Goal: Transaction & Acquisition: Purchase product/service

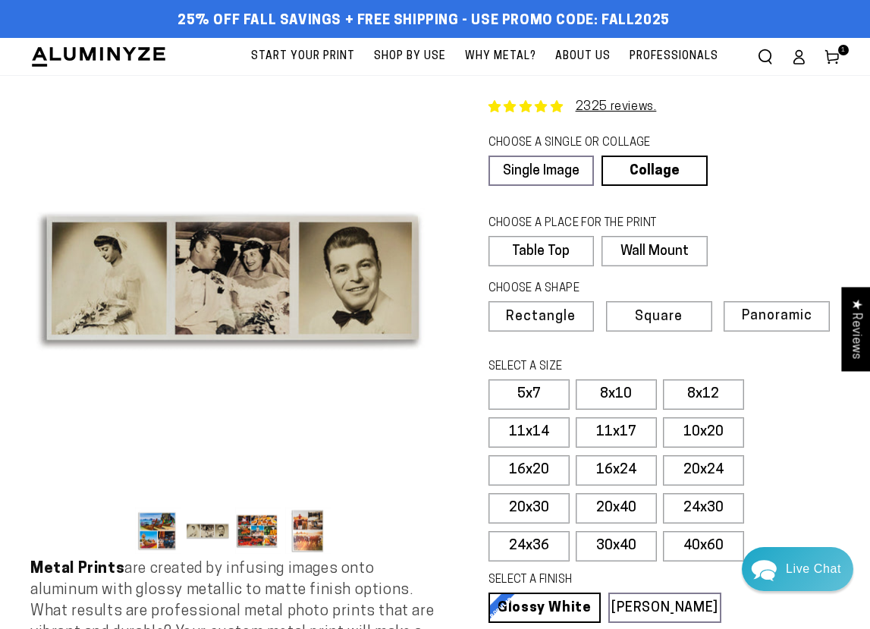
click at [833, 53] on use at bounding box center [831, 57] width 13 height 14
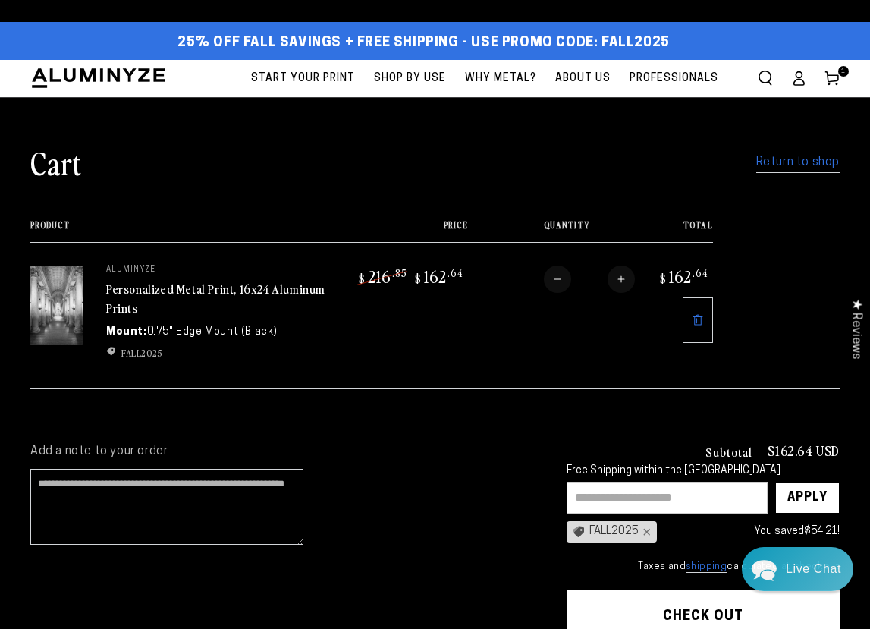
click at [202, 288] on link "Personalized Metal Print, 16x24 Aluminum Prints" at bounding box center [215, 298] width 219 height 36
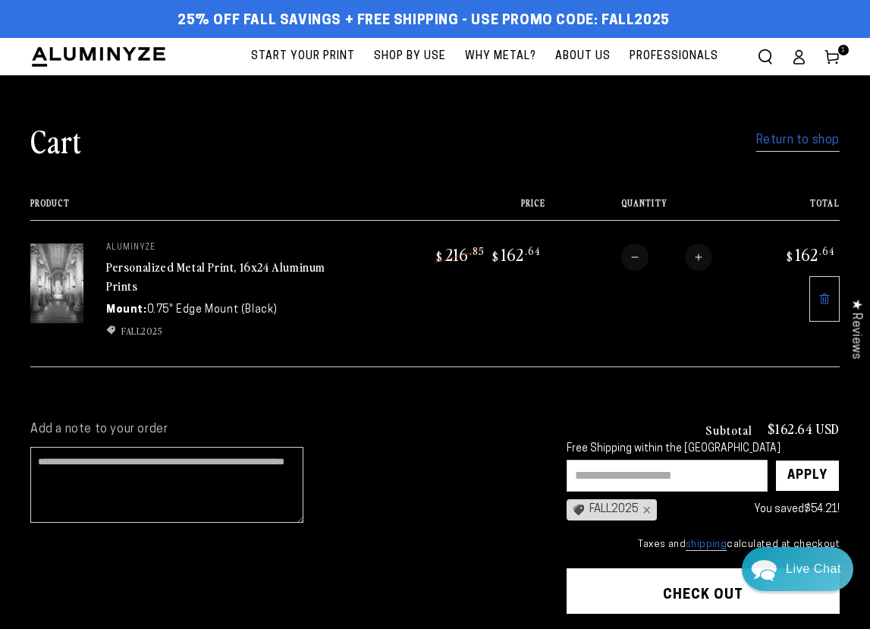
click at [795, 54] on ellipse at bounding box center [798, 53] width 6 height 6
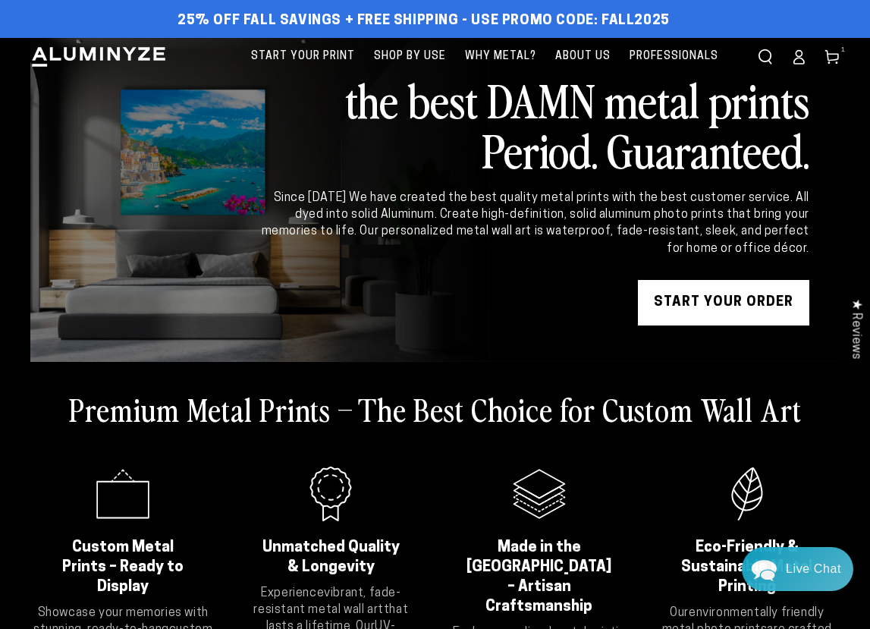
click at [794, 58] on icon at bounding box center [798, 56] width 15 height 15
click at [833, 55] on icon at bounding box center [831, 56] width 15 height 15
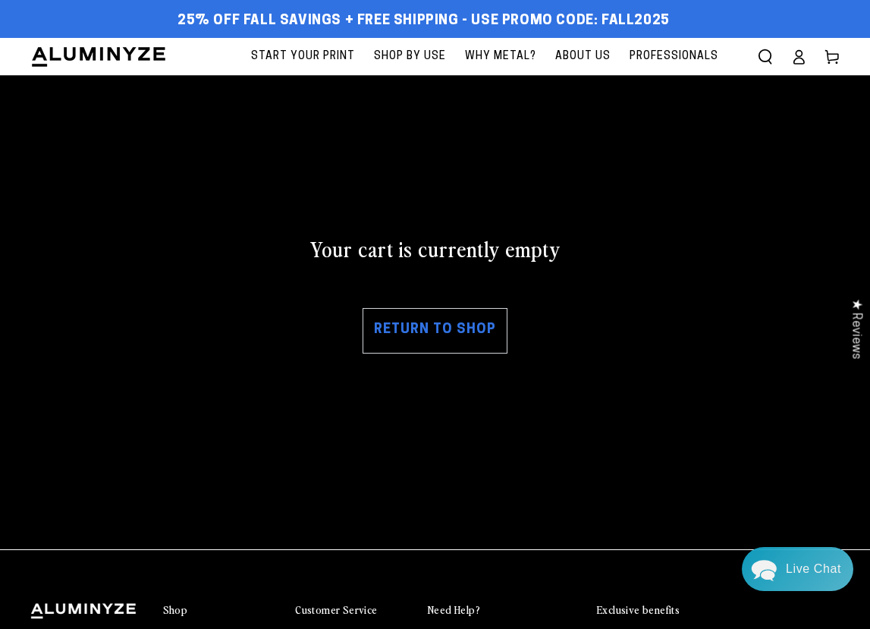
click at [447, 327] on link "Return to shop" at bounding box center [434, 330] width 145 height 45
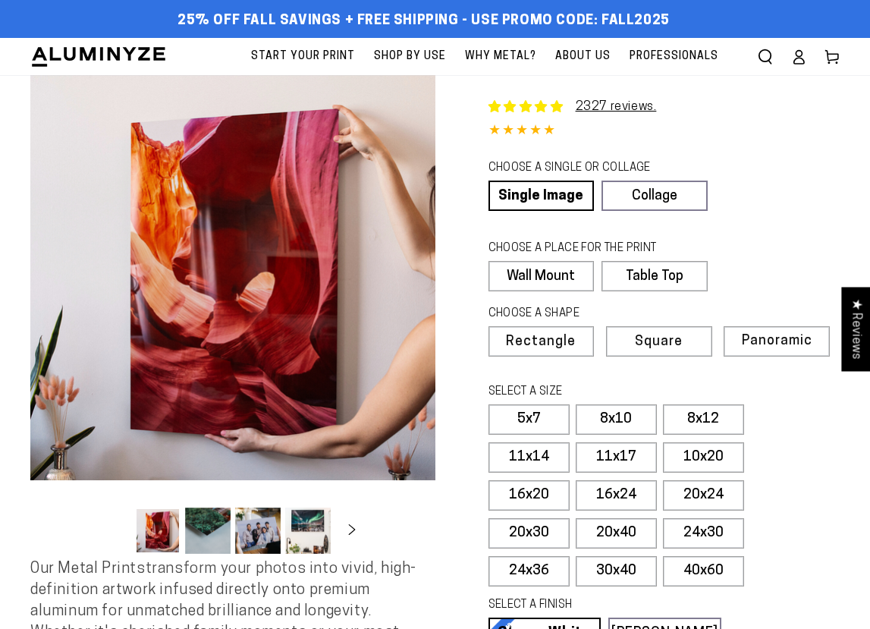
select select "**********"
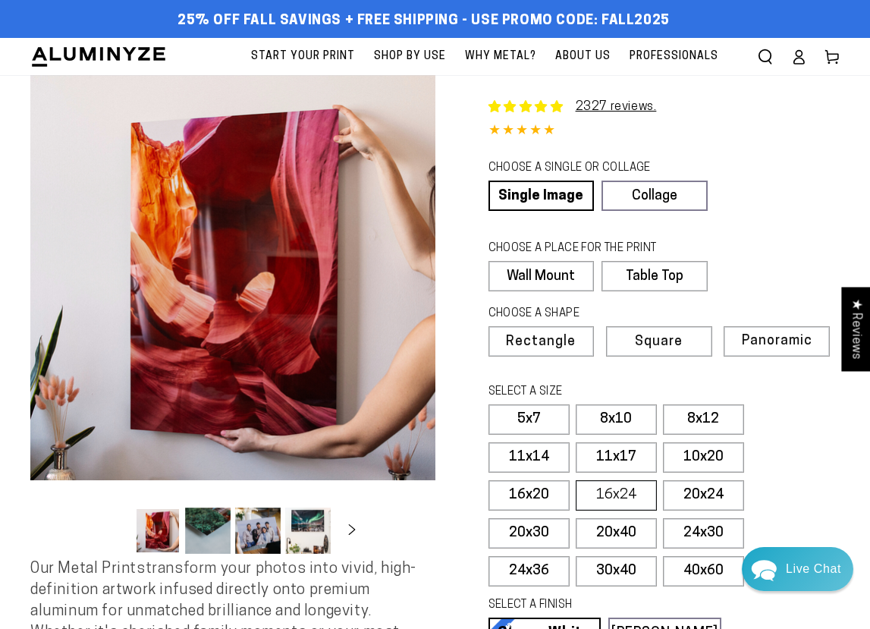
click at [616, 488] on label "16x24" at bounding box center [615, 495] width 81 height 30
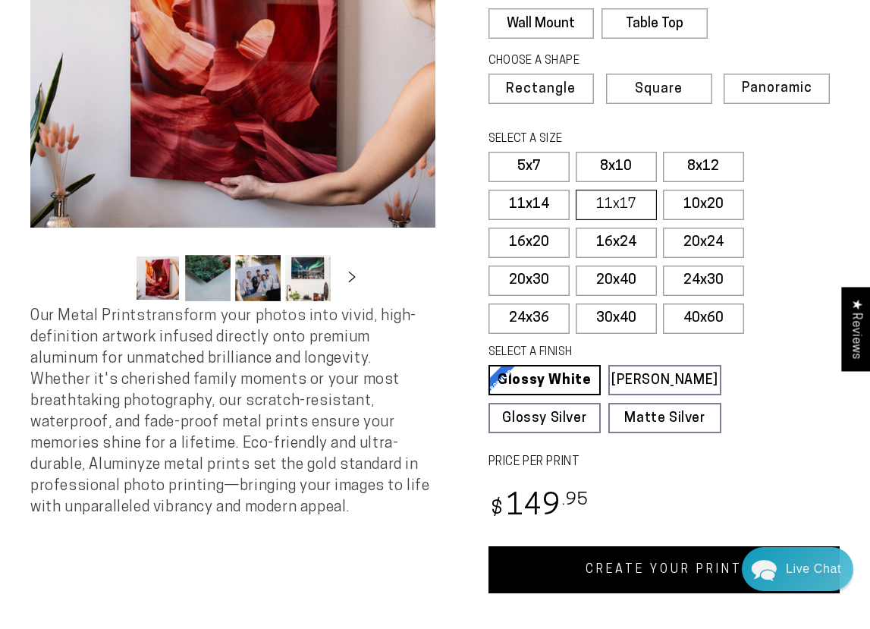
scroll to position [269, 0]
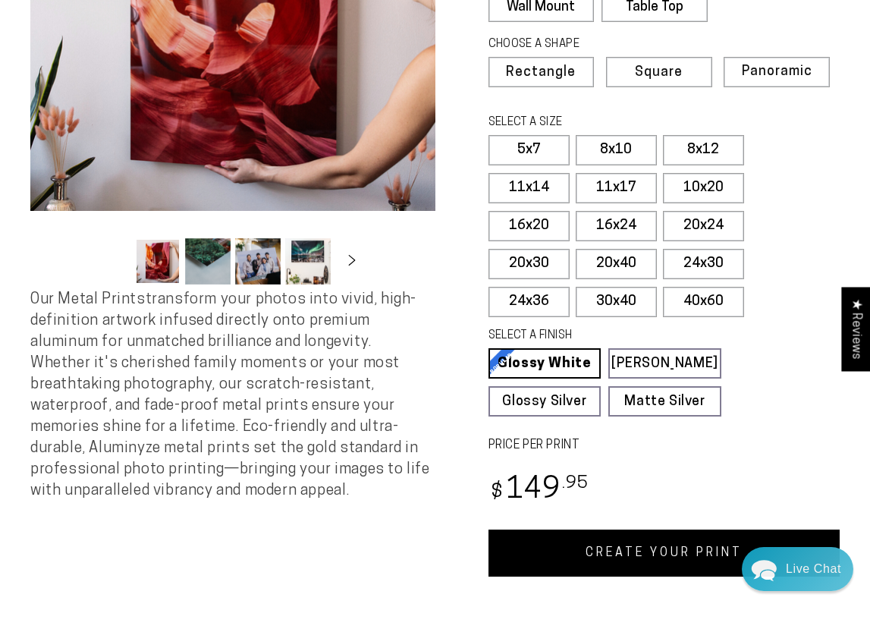
click at [647, 546] on link "CREATE YOUR PRINT" at bounding box center [664, 552] width 352 height 47
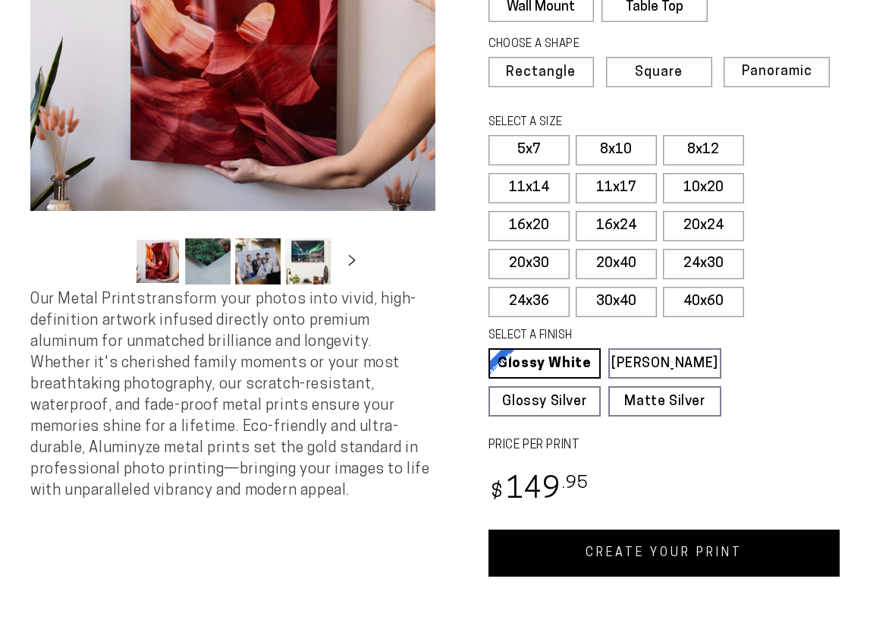
scroll to position [269, 0]
select select "**********"
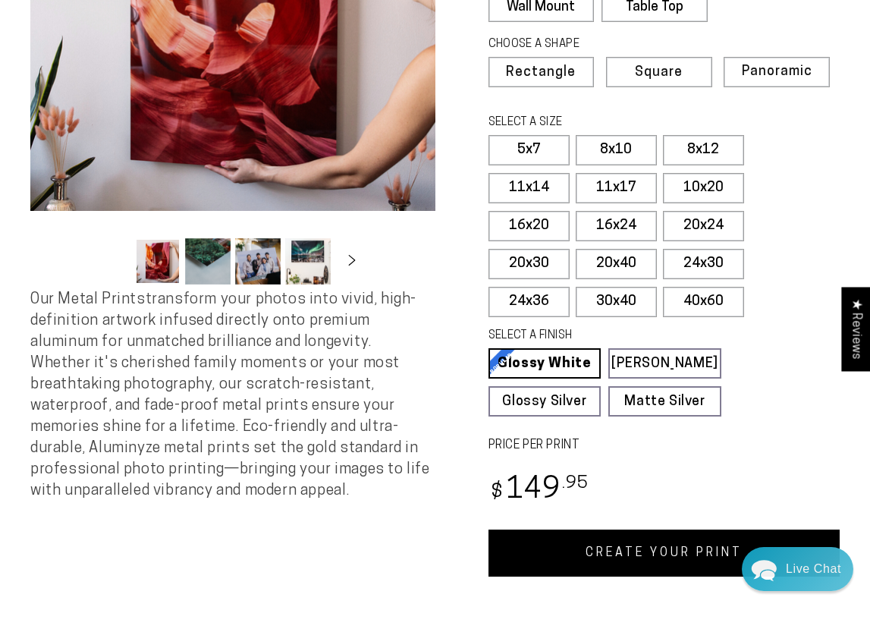
scroll to position [0, 0]
click at [686, 545] on link "CREATE YOUR PRINT" at bounding box center [664, 552] width 352 height 47
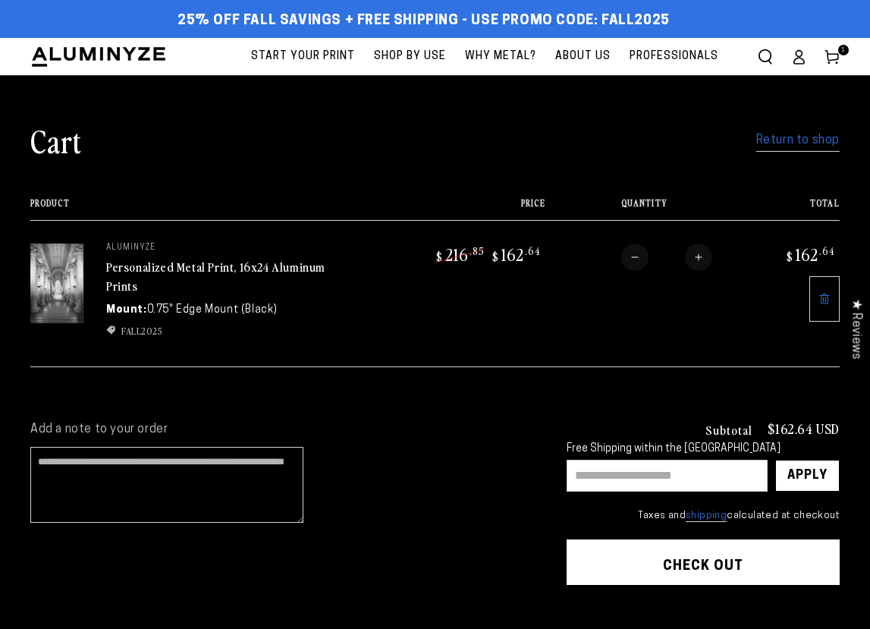
click at [55, 277] on img at bounding box center [56, 283] width 53 height 80
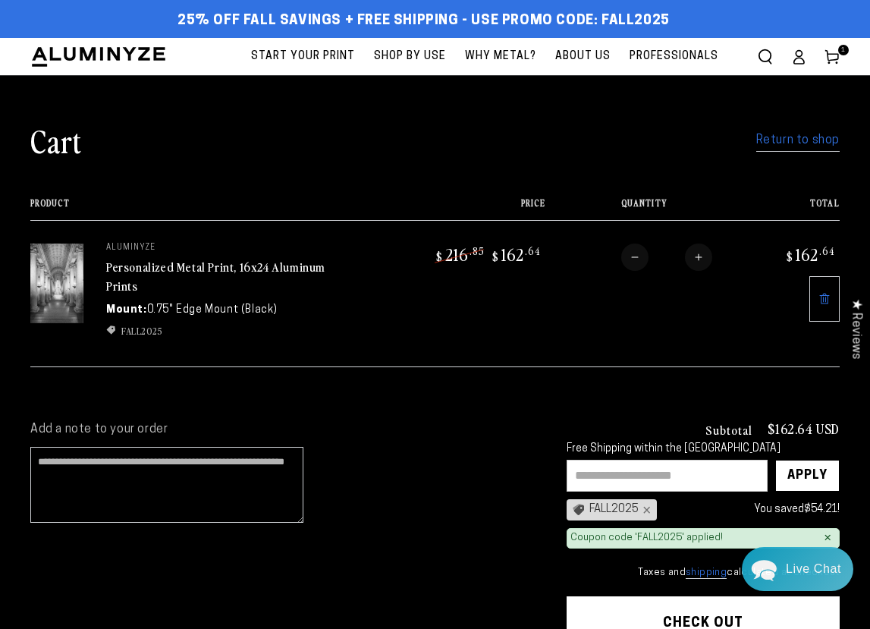
click at [60, 280] on img at bounding box center [56, 283] width 53 height 80
click at [58, 282] on img at bounding box center [56, 283] width 53 height 80
click at [133, 267] on link "Personalized Metal Print, 16x24 Aluminum Prints" at bounding box center [215, 276] width 219 height 36
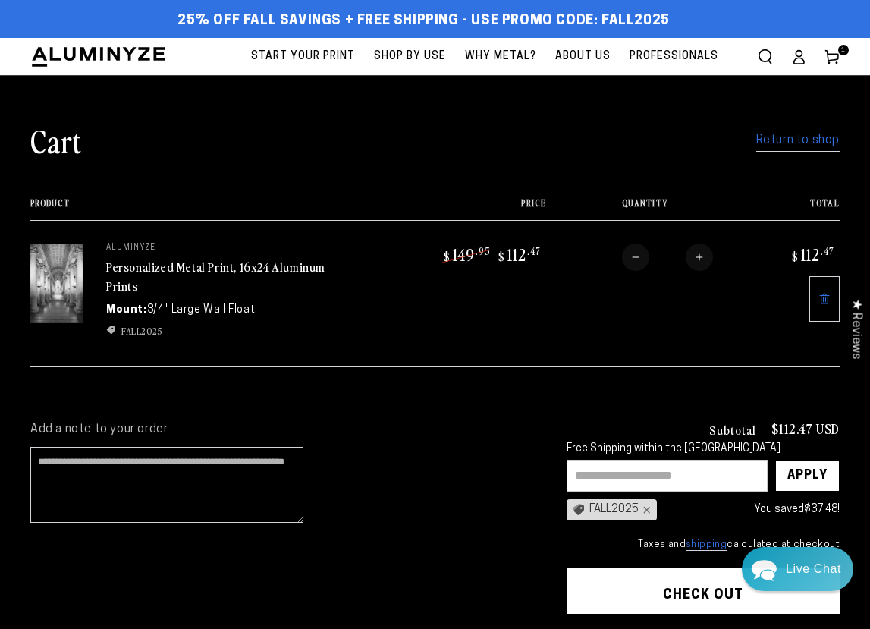
click at [263, 268] on link "Personalized Metal Print, 16x24 Aluminum Prints" at bounding box center [215, 276] width 219 height 36
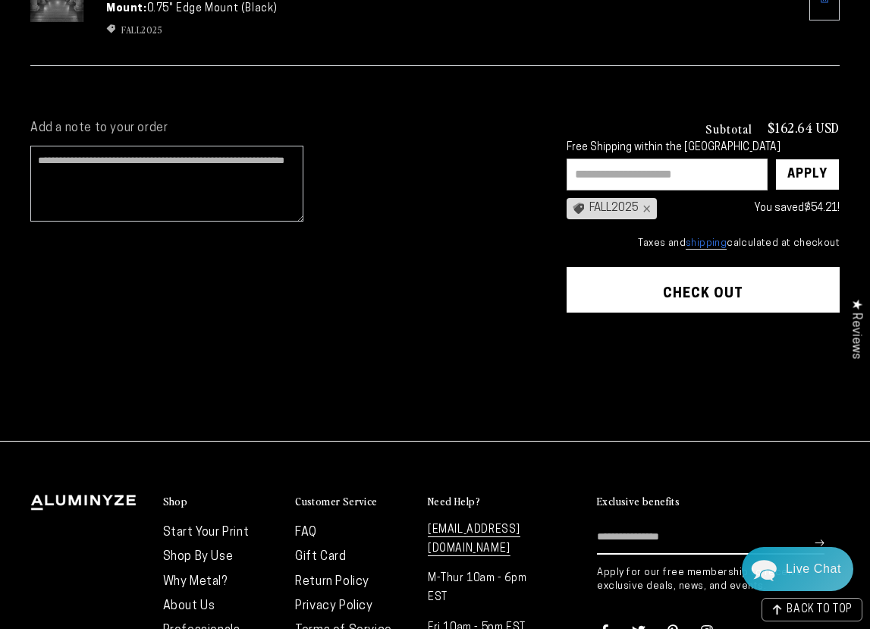
scroll to position [305, 0]
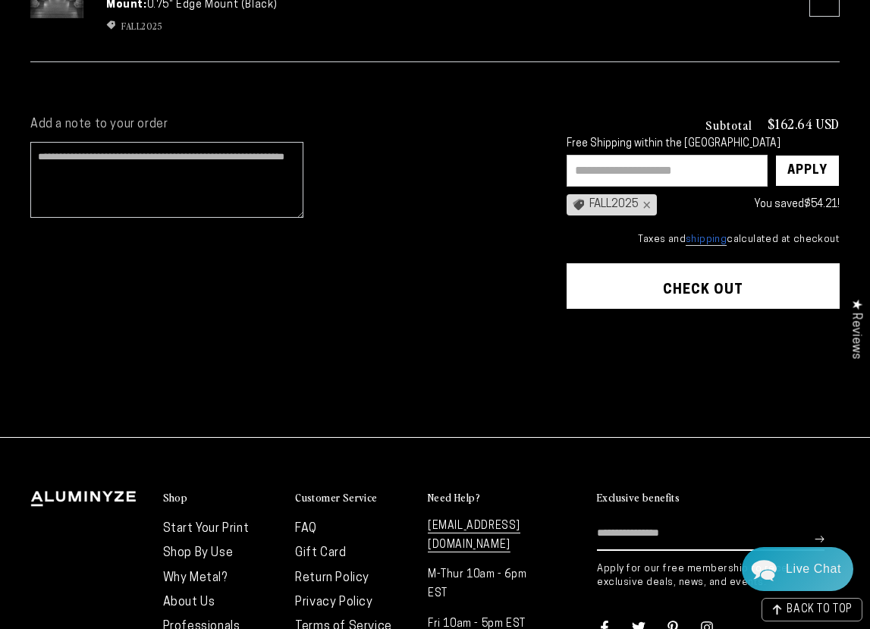
click at [700, 282] on button "Check out" at bounding box center [702, 285] width 273 height 45
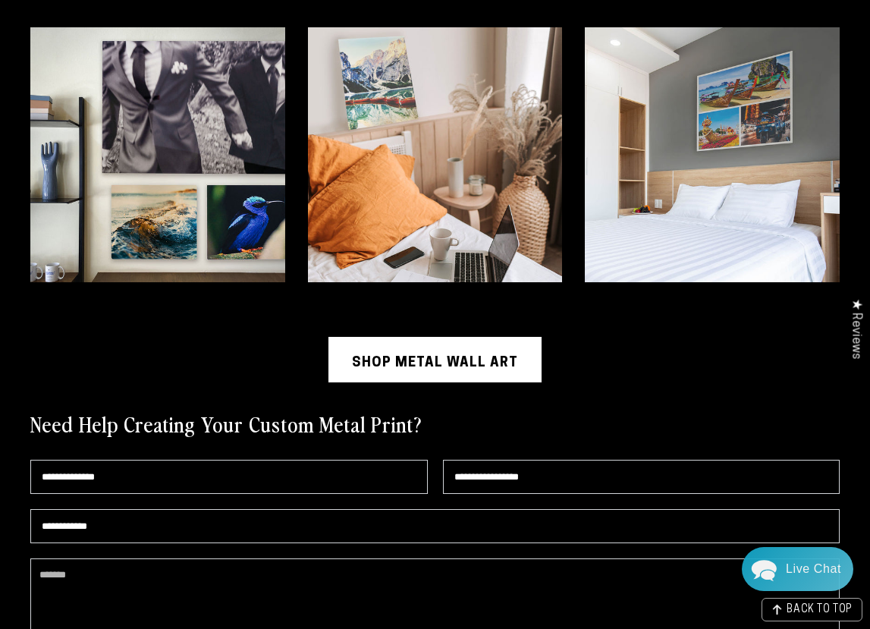
scroll to position [3435, 0]
